Goal: Information Seeking & Learning: Learn about a topic

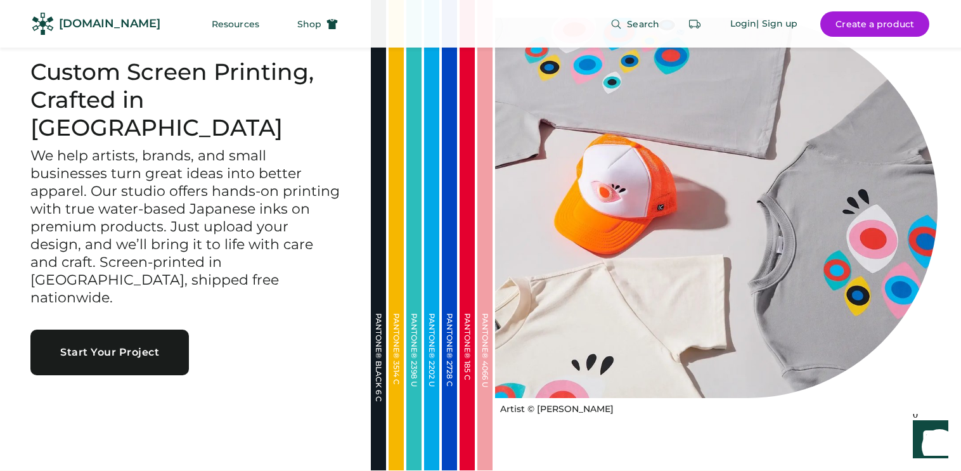
scroll to position [56, 0]
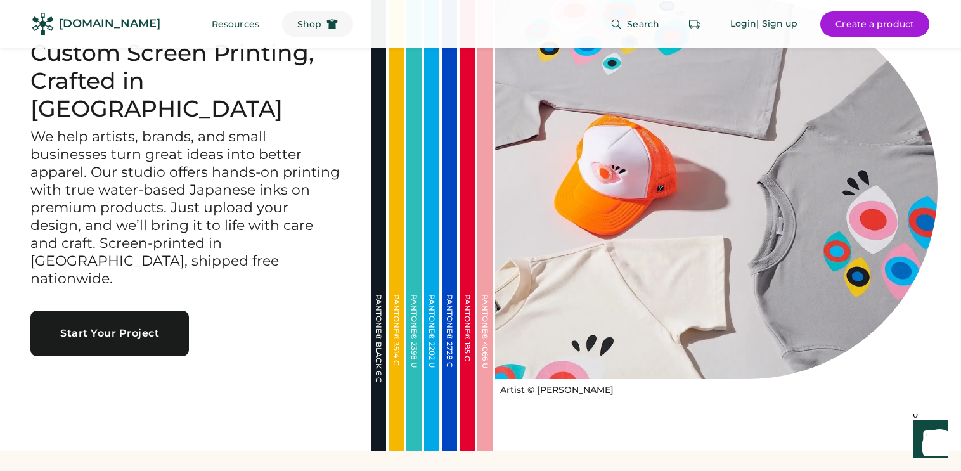
click at [293, 20] on button "Shop" at bounding box center [317, 23] width 71 height 25
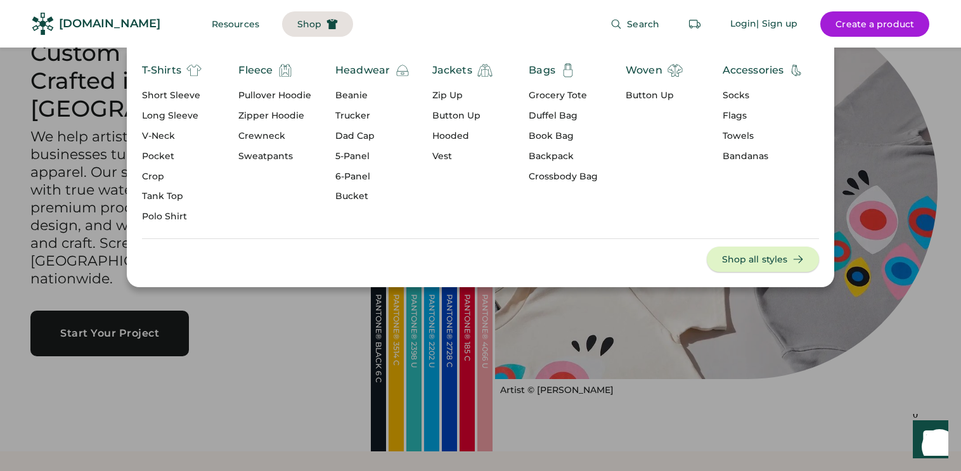
click at [781, 260] on button "Shop all styles" at bounding box center [763, 259] width 113 height 25
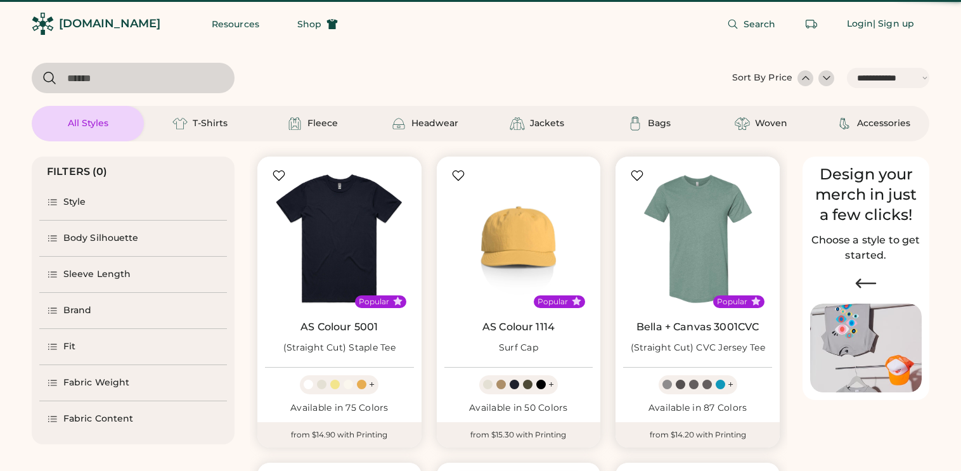
select select "*****"
select select "*"
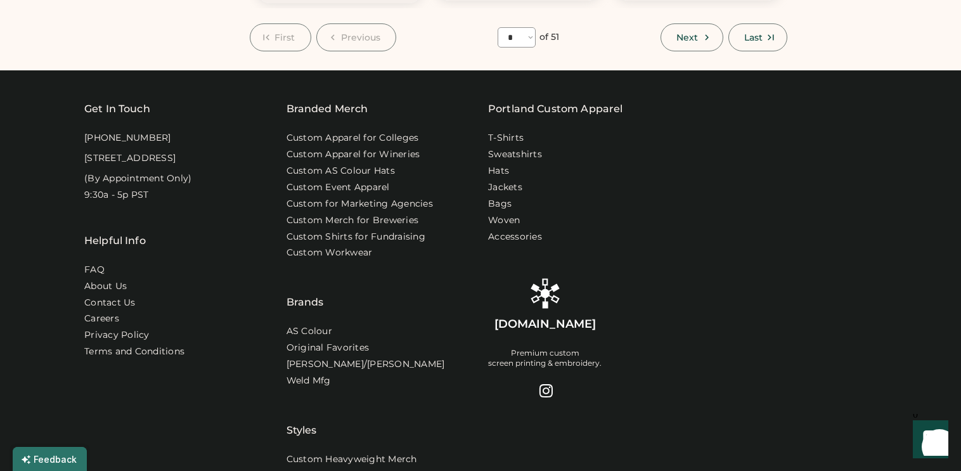
scroll to position [1372, 0]
click at [318, 331] on link "AS Colour" at bounding box center [310, 331] width 47 height 13
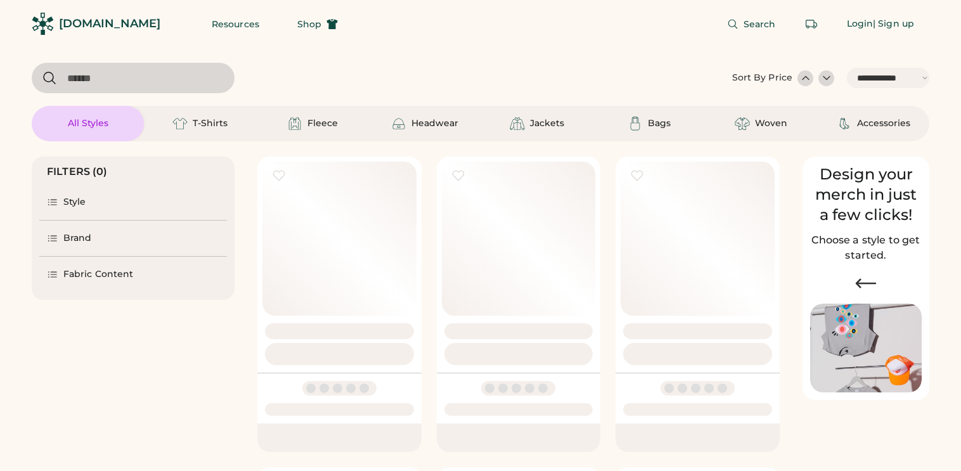
select select "*****"
select select "*"
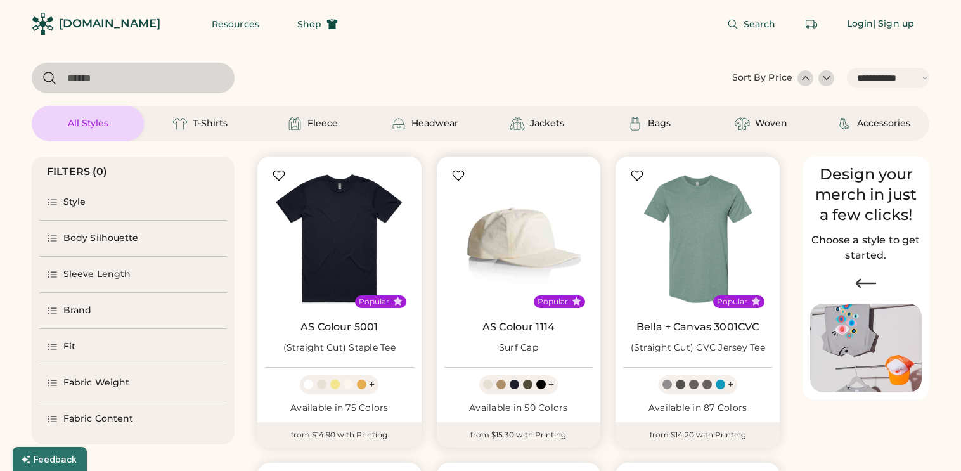
scroll to position [109, 0]
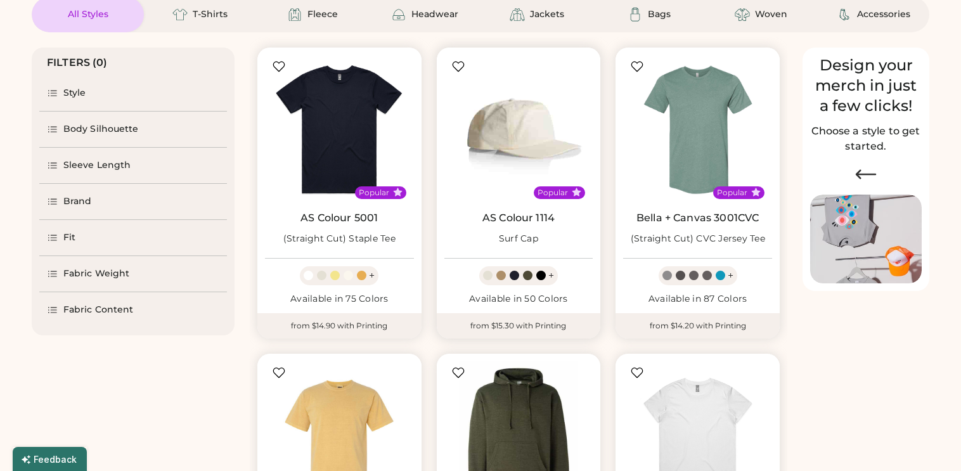
select select "*****"
select select "*"
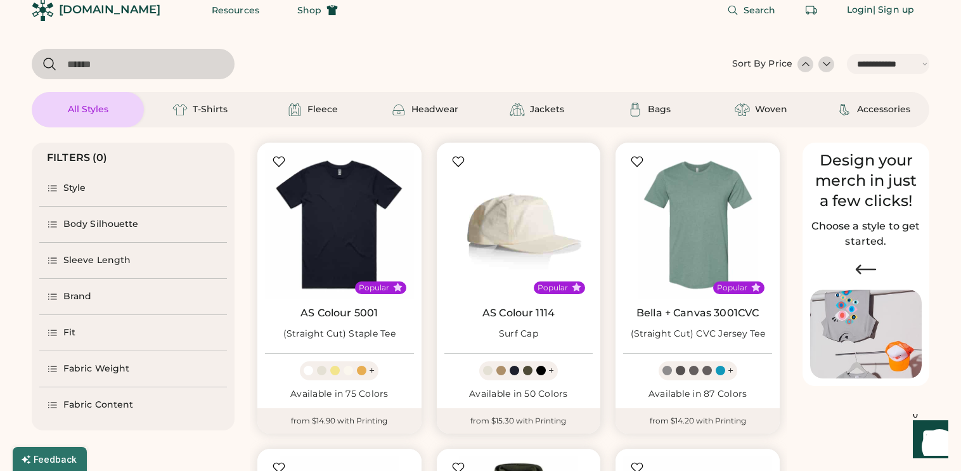
scroll to position [0, 0]
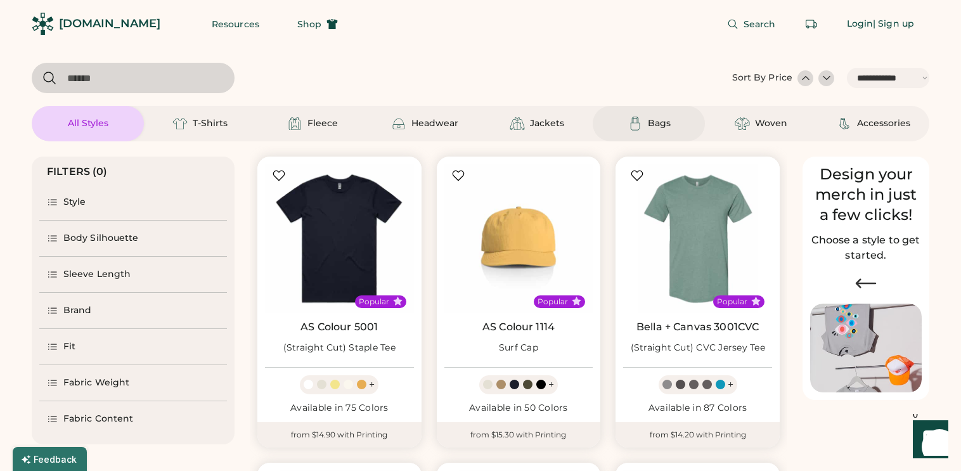
click at [647, 122] on div "Bags" at bounding box center [649, 123] width 57 height 15
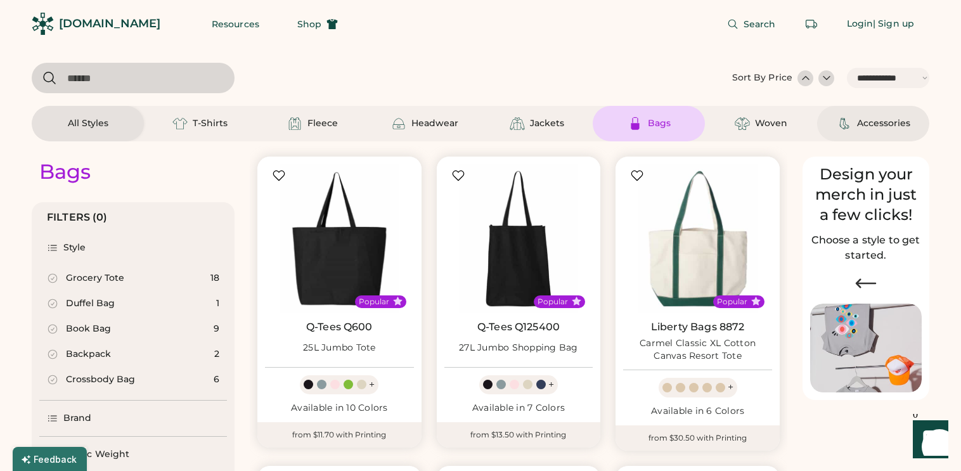
click at [864, 124] on div "Accessories" at bounding box center [883, 123] width 53 height 13
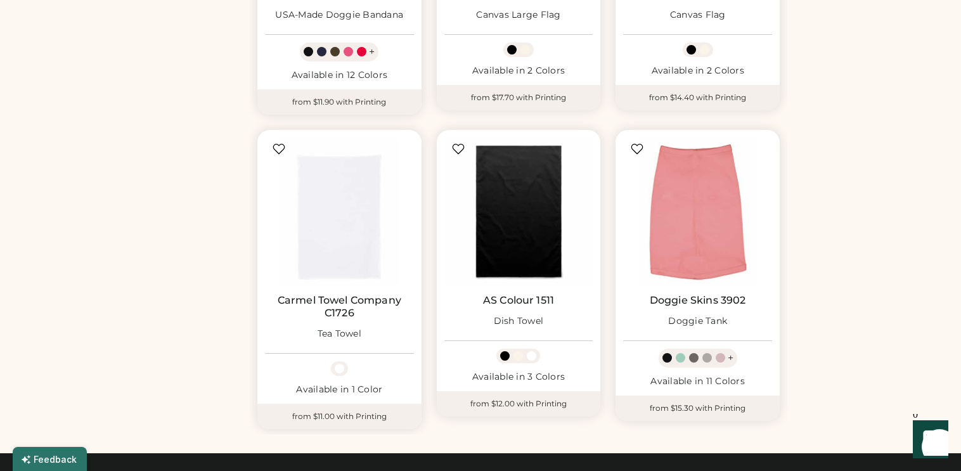
scroll to position [641, 0]
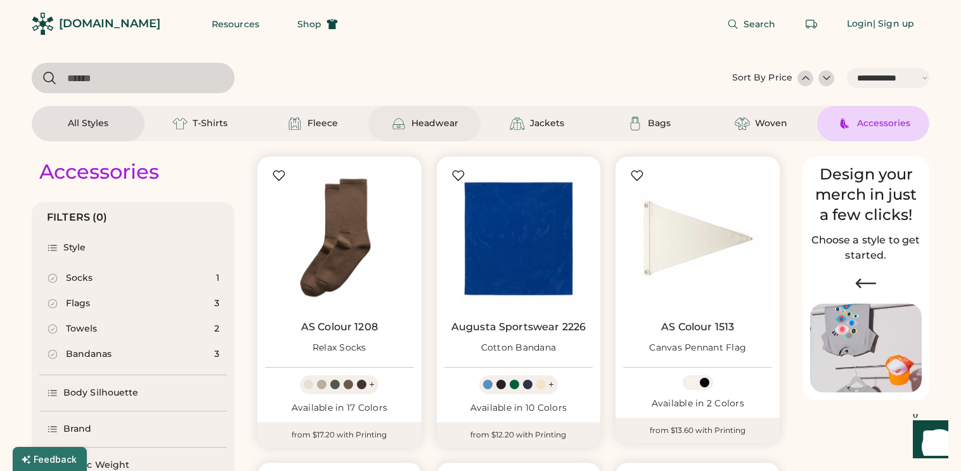
click at [436, 126] on div "Headwear" at bounding box center [435, 123] width 47 height 13
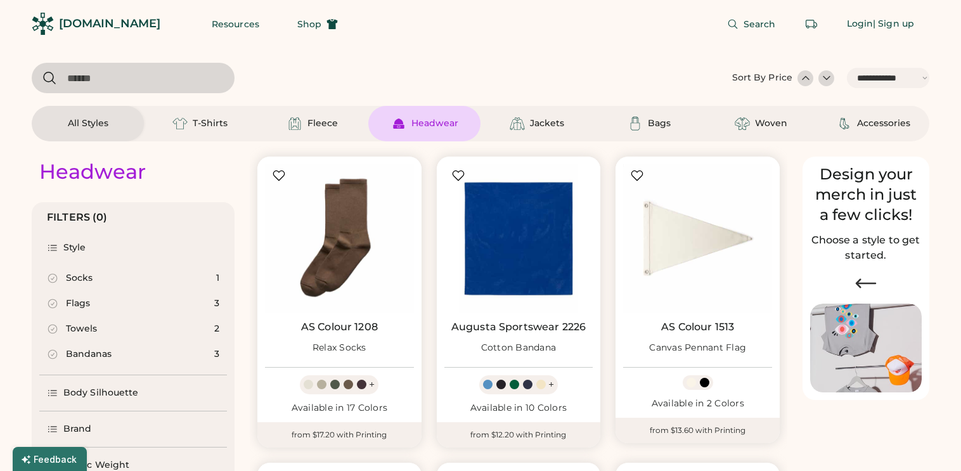
select select "*"
